Goal: Find specific page/section: Find specific page/section

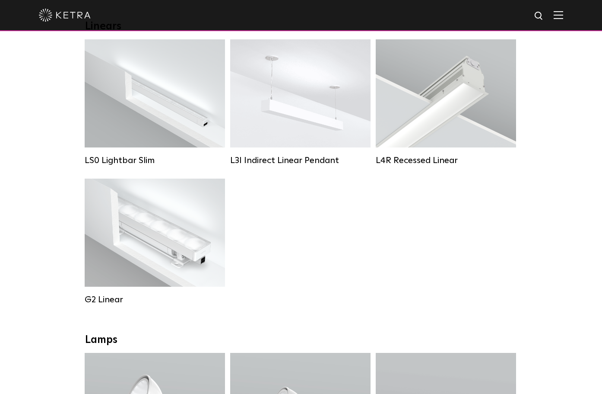
scroll to position [331, 0]
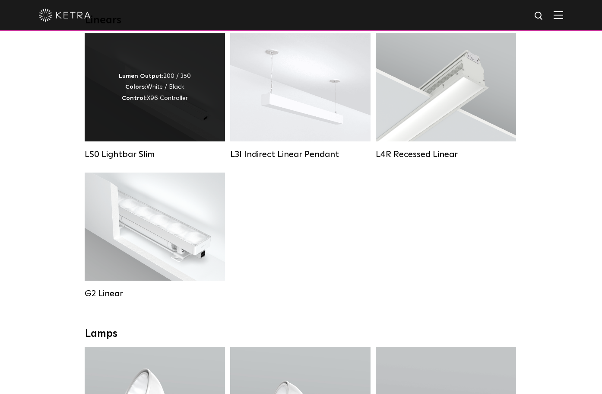
click at [161, 115] on div "Lumen Output: 200 / 350 Colors: White / Black Control: X96 Controller" at bounding box center [155, 87] width 140 height 108
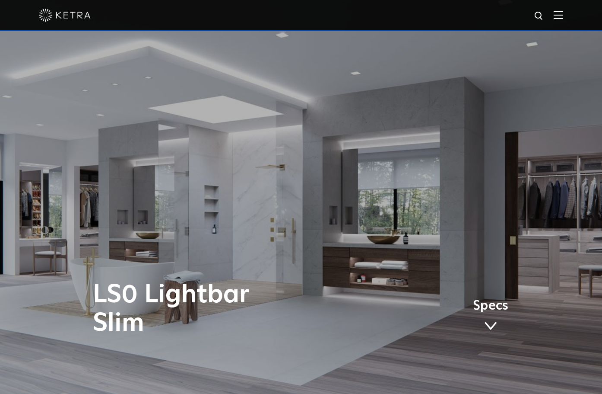
click at [553, 15] on div at bounding box center [301, 15] width 525 height 30
click at [559, 14] on img at bounding box center [559, 15] width 10 height 8
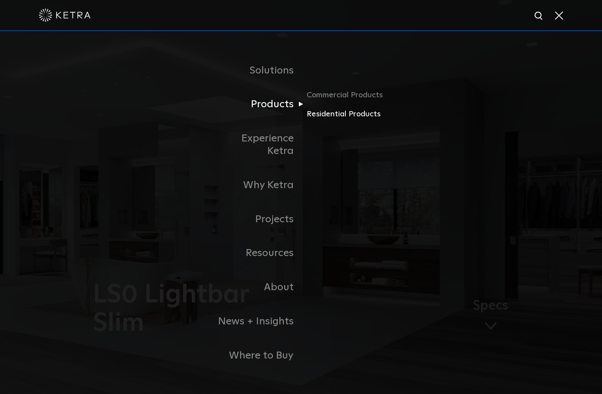
click at [317, 120] on link "Residential Products" at bounding box center [348, 114] width 83 height 13
